Goal: Navigation & Orientation: Find specific page/section

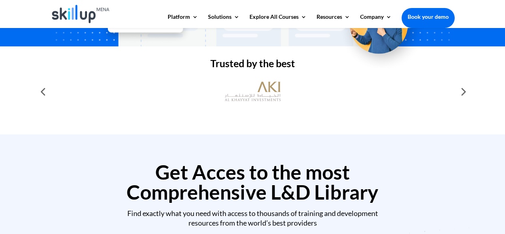
scroll to position [240, 0]
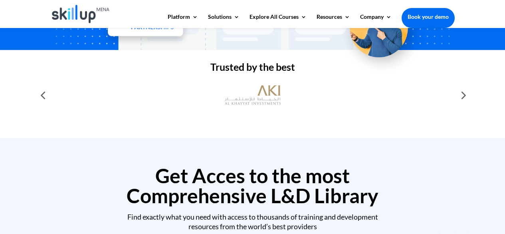
click at [457, 94] on div at bounding box center [463, 95] width 16 height 16
click at [461, 95] on div at bounding box center [463, 95] width 16 height 16
click at [462, 95] on div at bounding box center [463, 95] width 16 height 16
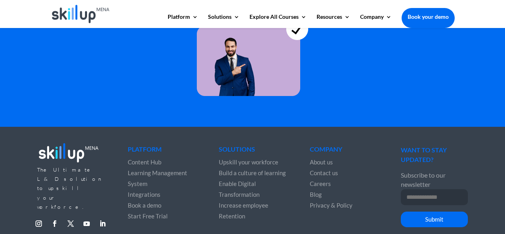
scroll to position [2356, 0]
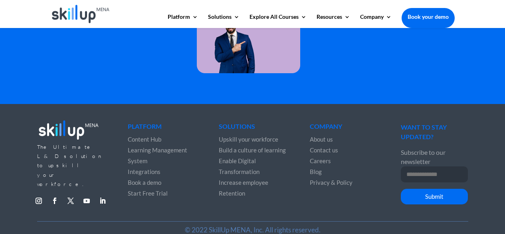
click at [157, 149] on span "Learning Management System" at bounding box center [157, 155] width 59 height 18
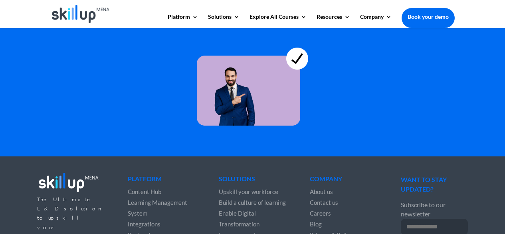
scroll to position [2316, 0]
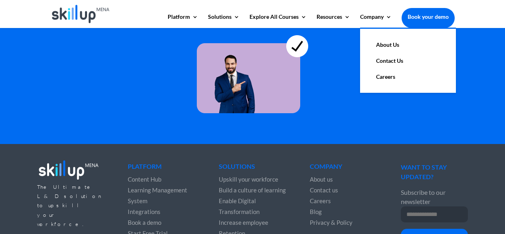
click at [384, 42] on link "About Us" at bounding box center [408, 45] width 80 height 16
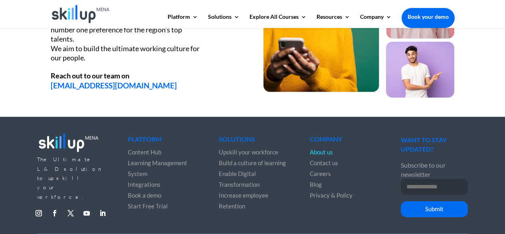
scroll to position [1141, 0]
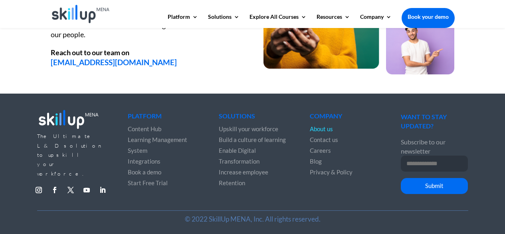
click at [324, 140] on span "Contact us" at bounding box center [324, 139] width 28 height 7
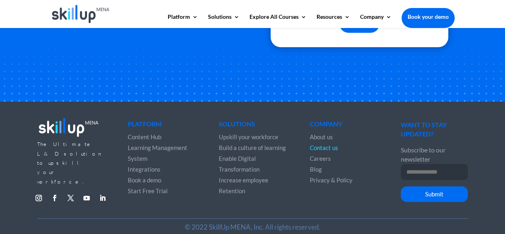
scroll to position [330, 0]
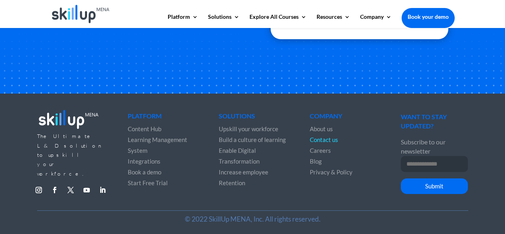
click at [319, 158] on span "Blog" at bounding box center [316, 160] width 12 height 7
